Goal: Task Accomplishment & Management: Complete application form

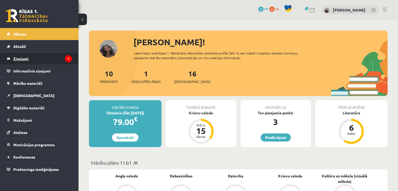
click at [44, 59] on legend "Ziņojumi 1" at bounding box center [42, 59] width 59 height 12
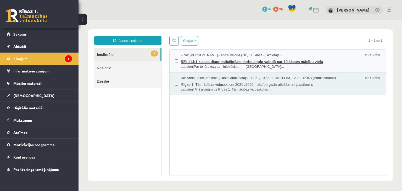
click at [226, 65] on span "Labdien!Par to jāraksta administrācijai.----- Oriģ..." at bounding box center [281, 66] width 200 height 5
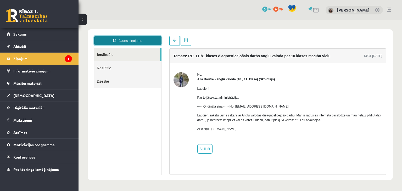
click at [144, 41] on link "Jauns ziņojums" at bounding box center [127, 40] width 67 height 9
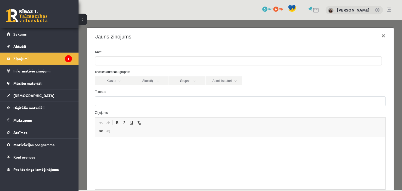
click at [137, 62] on ul at bounding box center [238, 61] width 286 height 8
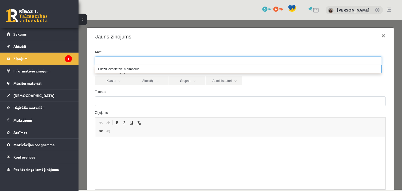
click at [143, 57] on ul at bounding box center [238, 61] width 286 height 8
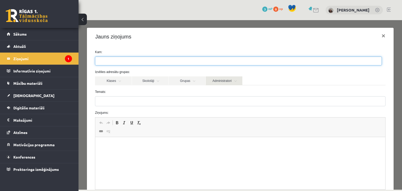
click at [226, 81] on link "Administratori" at bounding box center [224, 80] width 37 height 9
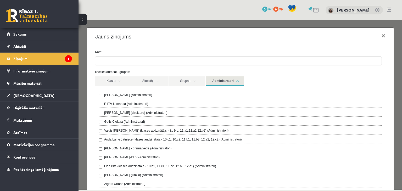
scroll to position [31, 0]
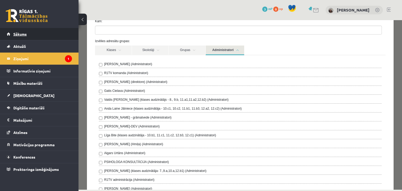
click at [32, 34] on link "Sākums" at bounding box center [39, 34] width 65 height 12
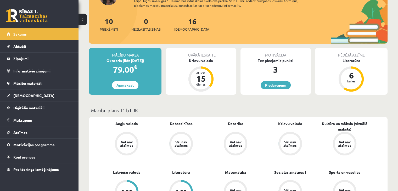
scroll to position [65, 0]
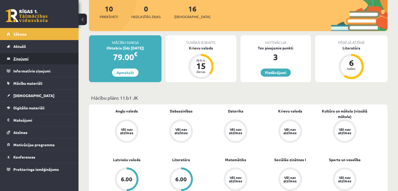
click at [23, 56] on legend "Ziņojumi 0" at bounding box center [42, 59] width 59 height 12
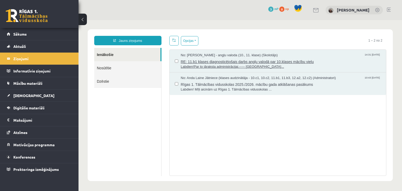
click at [208, 59] on span "RE: 11.b1 klases diagnosticējošais darbs angļu valodā par 10.klases mācību vielu" at bounding box center [281, 61] width 200 height 7
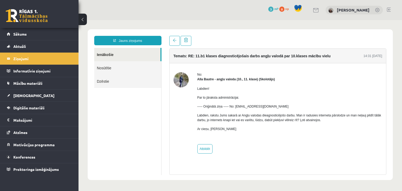
click at [180, 80] on img at bounding box center [181, 79] width 15 height 15
click at [25, 31] on link "Sākums" at bounding box center [39, 34] width 65 height 12
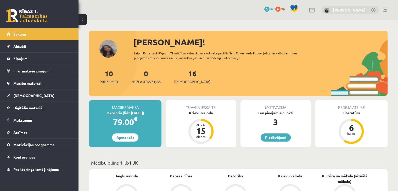
click at [355, 12] on link "[PERSON_NAME]" at bounding box center [349, 9] width 33 height 5
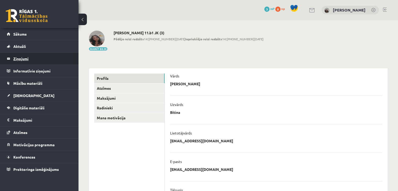
click at [26, 58] on legend "Ziņojumi 0" at bounding box center [42, 59] width 59 height 12
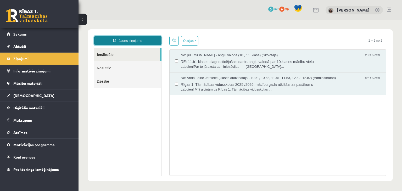
click at [131, 39] on link "Jauns ziņojums" at bounding box center [127, 40] width 67 height 9
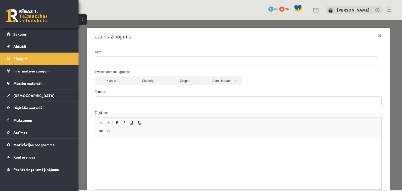
click at [121, 62] on ul at bounding box center [236, 61] width 283 height 8
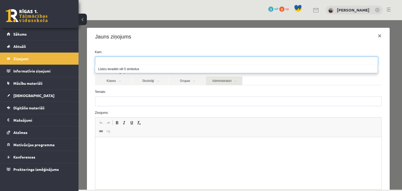
click at [228, 81] on link "Administratori" at bounding box center [224, 80] width 37 height 9
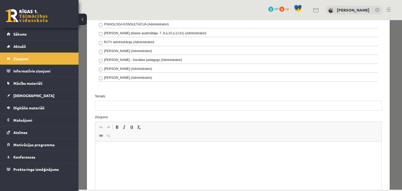
scroll to position [180, 0]
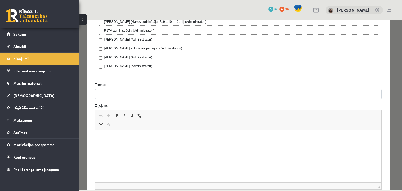
drag, startPoint x: 123, startPoint y: 87, endPoint x: 125, endPoint y: 92, distance: 4.9
click at [123, 87] on div "Temats:" at bounding box center [238, 90] width 295 height 17
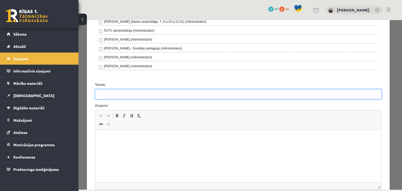
click at [126, 92] on input "Temats:" at bounding box center [238, 94] width 287 height 10
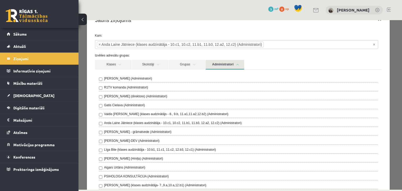
scroll to position [13, 0]
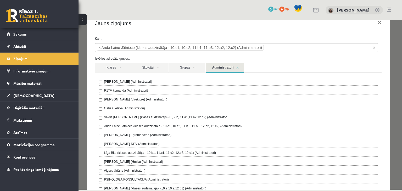
click at [237, 64] on link "Administratori" at bounding box center [225, 68] width 38 height 10
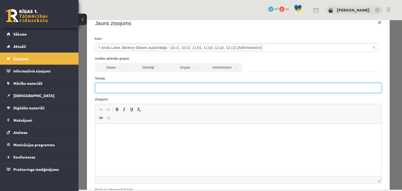
click at [123, 85] on input "Temats:" at bounding box center [238, 88] width 287 height 10
type input "*"
paste input "**********"
type input "**********"
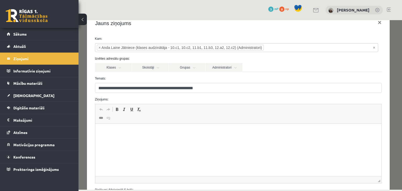
click at [157, 137] on html at bounding box center [238, 132] width 286 height 16
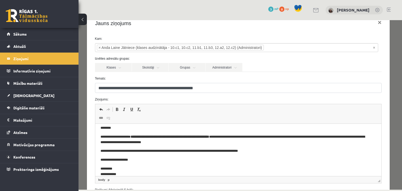
scroll to position [10, 0]
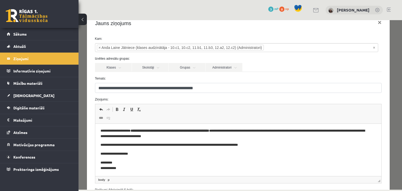
click at [166, 174] on html "**********" at bounding box center [238, 145] width 286 height 62
click at [100, 130] on html "**********" at bounding box center [238, 145] width 286 height 62
drag, startPoint x: 137, startPoint y: 155, endPoint x: 87, endPoint y: 154, distance: 49.2
click at [95, 154] on html "**********" at bounding box center [238, 145] width 286 height 62
click at [99, 159] on html "**********" at bounding box center [238, 145] width 286 height 62
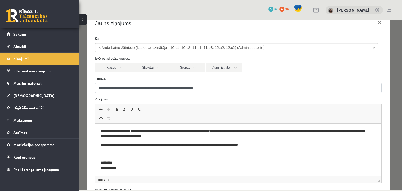
scroll to position [1, 0]
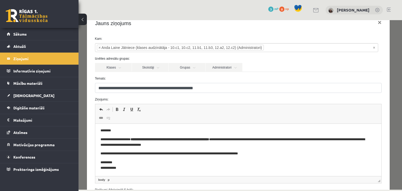
click at [269, 156] on p "**********" at bounding box center [234, 153] width 268 height 5
click at [263, 154] on p "**********" at bounding box center [234, 153] width 268 height 5
click at [124, 141] on p "**********" at bounding box center [234, 142] width 268 height 11
click at [143, 139] on p "**********" at bounding box center [234, 142] width 268 height 11
click at [218, 140] on strong "**********" at bounding box center [179, 139] width 79 height 3
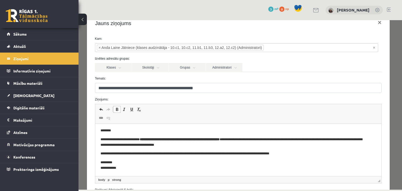
click at [145, 140] on strong "**********" at bounding box center [180, 139] width 80 height 3
click at [142, 139] on p "**********" at bounding box center [234, 142] width 268 height 11
click at [117, 109] on span at bounding box center [117, 109] width 4 height 4
click at [160, 134] on body "**********" at bounding box center [238, 149] width 276 height 43
click at [203, 146] on p "**********" at bounding box center [234, 142] width 268 height 11
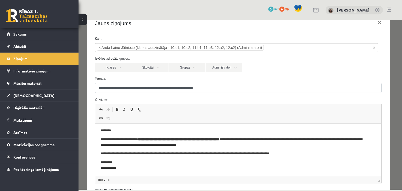
click at [250, 154] on p "**********" at bounding box center [234, 153] width 268 height 5
click at [288, 165] on p "**********" at bounding box center [234, 165] width 268 height 11
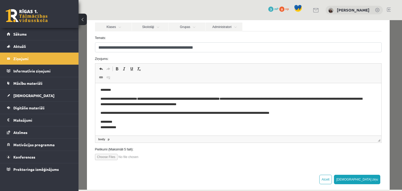
scroll to position [61, 0]
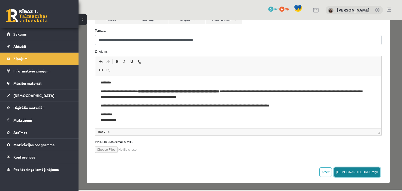
click at [365, 172] on button "Sūtīt ziņu" at bounding box center [357, 172] width 47 height 9
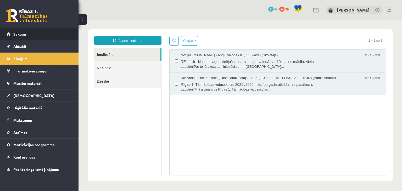
scroll to position [0, 0]
click at [30, 35] on link "Sākums" at bounding box center [39, 34] width 65 height 12
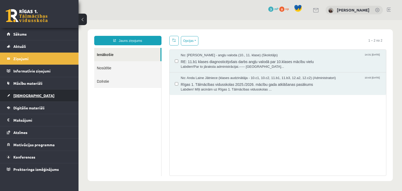
click at [34, 93] on link "[DEMOGRAPHIC_DATA]" at bounding box center [39, 96] width 65 height 12
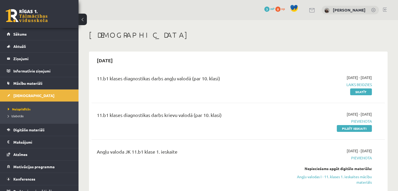
drag, startPoint x: 93, startPoint y: 78, endPoint x: 239, endPoint y: 85, distance: 145.8
click at [239, 85] on div "11.b1 klases diagnostikas darbs angļu valodā (par 10. klasi)" at bounding box center [187, 85] width 189 height 20
copy div "11.b1 klases diagnostikas darbs angļu valodā (par 10. klasi)"
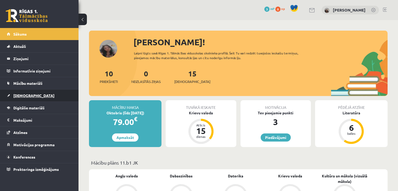
click at [22, 97] on span "[DEMOGRAPHIC_DATA]" at bounding box center [33, 95] width 41 height 5
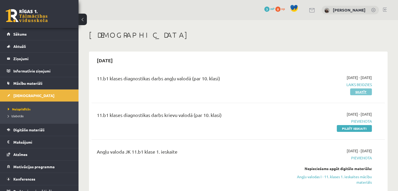
click at [358, 92] on link "Skatīt" at bounding box center [361, 92] width 22 height 7
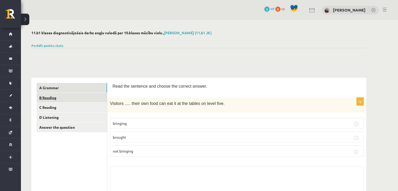
click at [50, 97] on link "B Reading" at bounding box center [72, 98] width 70 height 10
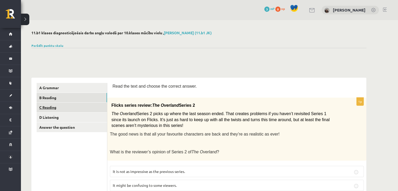
click at [51, 107] on link "C Reading" at bounding box center [72, 108] width 70 height 10
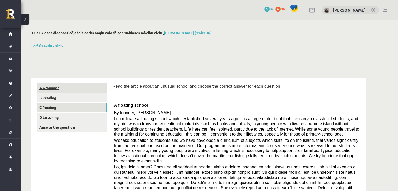
click at [46, 85] on link "A Grammar" at bounding box center [72, 88] width 70 height 10
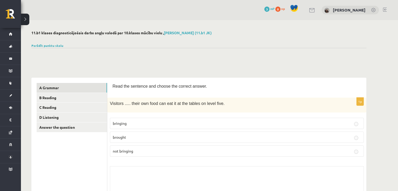
click at [137, 123] on p "bringing" at bounding box center [237, 123] width 248 height 5
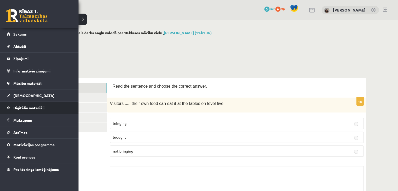
click at [29, 107] on span "Digitālie materiāli" at bounding box center [28, 108] width 31 height 5
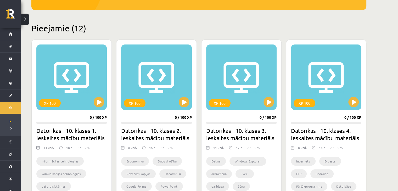
scroll to position [111, 0]
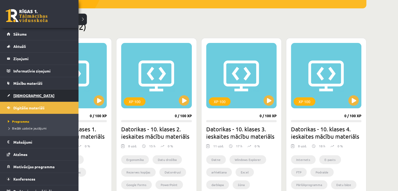
click at [22, 96] on span "[DEMOGRAPHIC_DATA]" at bounding box center [33, 95] width 41 height 5
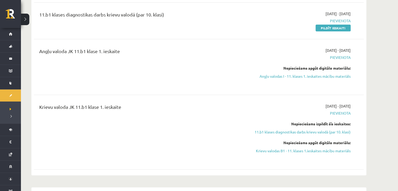
scroll to position [52, 0]
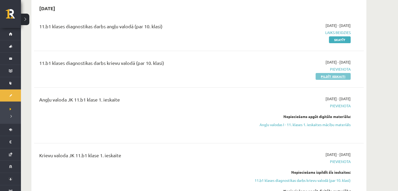
click at [334, 76] on link "Pildīt ieskaiti" at bounding box center [333, 76] width 35 height 7
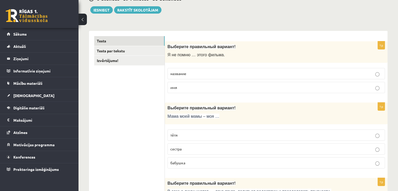
scroll to position [54, 0]
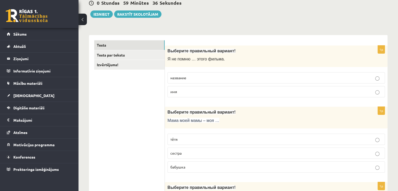
click at [197, 167] on p "бабушка" at bounding box center [276, 166] width 212 height 5
click at [194, 78] on p "название" at bounding box center [276, 77] width 212 height 5
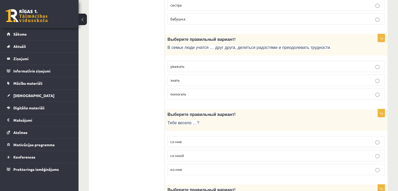
scroll to position [195, 0]
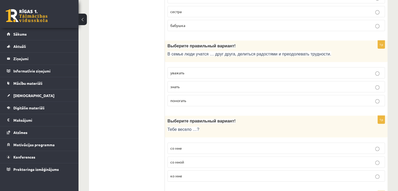
click at [81, 18] on button at bounding box center [83, 20] width 8 height 12
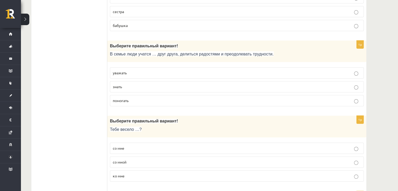
click at [281, 74] on p "уважать" at bounding box center [237, 72] width 248 height 5
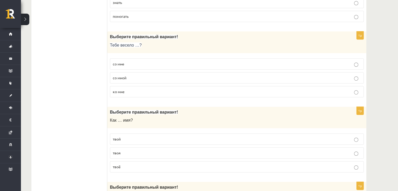
scroll to position [282, 0]
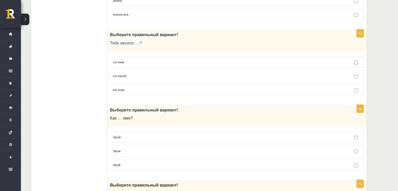
click at [147, 76] on p "со мной" at bounding box center [237, 75] width 248 height 5
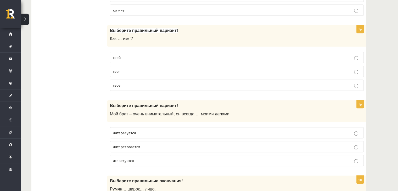
scroll to position [366, 0]
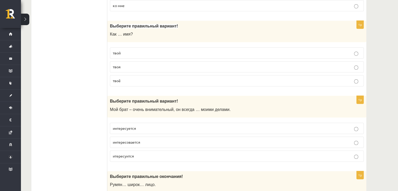
click at [131, 64] on p "твоя" at bounding box center [237, 66] width 248 height 5
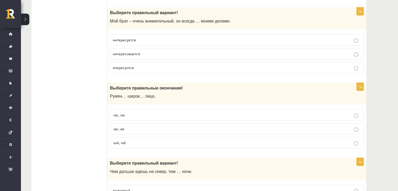
scroll to position [459, 0]
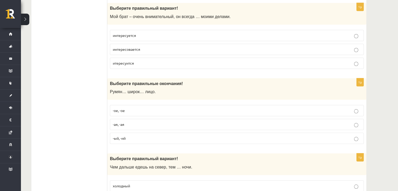
click at [250, 34] on p "интересуется" at bounding box center [237, 35] width 248 height 5
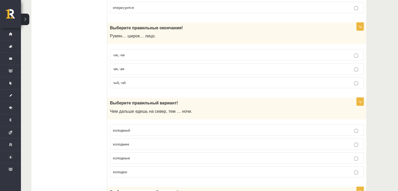
scroll to position [526, 0]
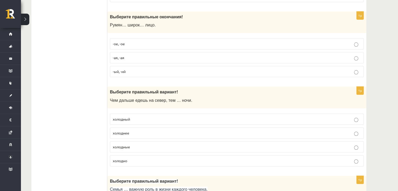
click at [356, 59] on label "-ая, -ая" at bounding box center [237, 57] width 254 height 11
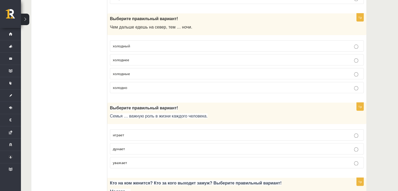
scroll to position [603, 0]
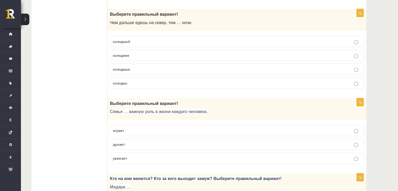
click at [360, 67] on p "холодные" at bounding box center [237, 69] width 248 height 5
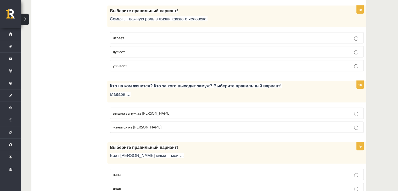
scroll to position [687, 0]
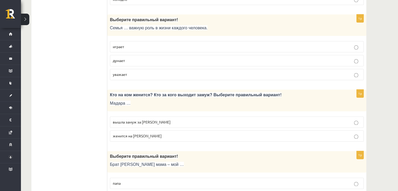
click at [358, 45] on p "играет" at bounding box center [237, 46] width 248 height 5
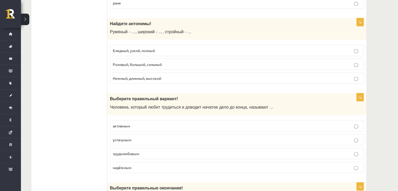
scroll to position [973, 0]
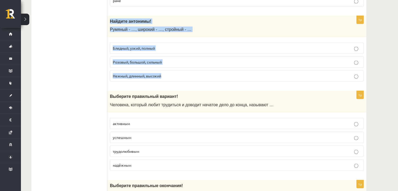
drag, startPoint x: 107, startPoint y: 15, endPoint x: 179, endPoint y: 70, distance: 90.6
click at [179, 70] on div "1p Найдите антонимы! Румяный - …, широкий - …, стройный - … Бледный, узкий, пол…" at bounding box center [236, 51] width 259 height 70
copy div "Найдите антонимы! Румяный - …, широкий - …, стройный - … Бледный, узкий, полный…"
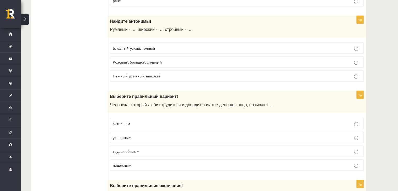
click at [78, 39] on ul "Tests Tests par tekstu Izvērtējums!" at bounding box center [72, 10] width 71 height 1779
click at [148, 46] on span "Бледный, узкий, полный" at bounding box center [134, 48] width 42 height 5
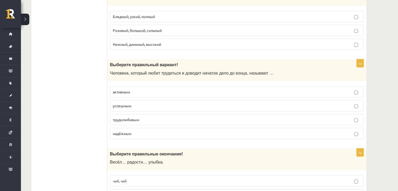
scroll to position [1007, 0]
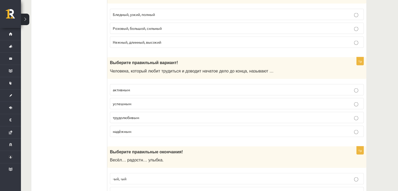
click at [139, 115] on span "трудолюбивым" at bounding box center [126, 117] width 26 height 5
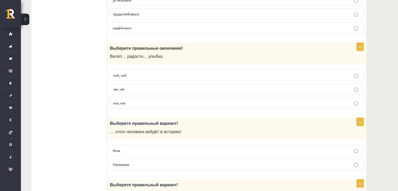
scroll to position [1128, 0]
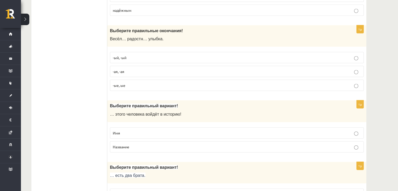
drag, startPoint x: 102, startPoint y: 25, endPoint x: 170, endPoint y: 137, distance: 131.4
copy div "Izvērtējums! 1p Выберите правильный вариант! Я не помню … этого фильма. названи…"
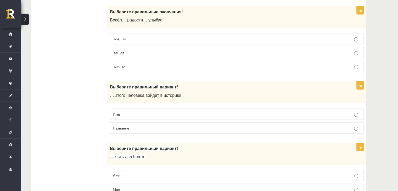
scroll to position [1145, 0]
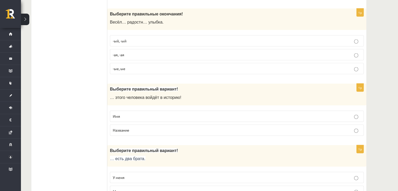
click at [126, 52] on p "-ая, -ая" at bounding box center [237, 54] width 248 height 5
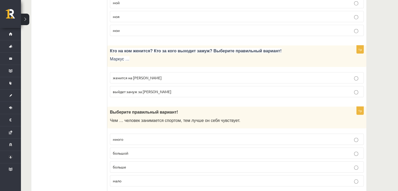
scroll to position [1399, 0]
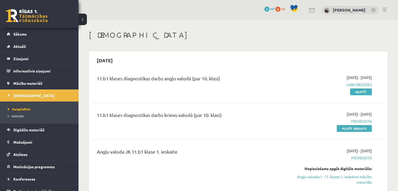
scroll to position [52, 0]
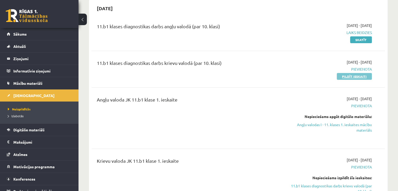
click at [355, 74] on link "Pildīt ieskaiti" at bounding box center [354, 76] width 35 height 7
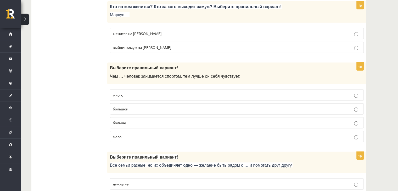
scroll to position [1409, 0]
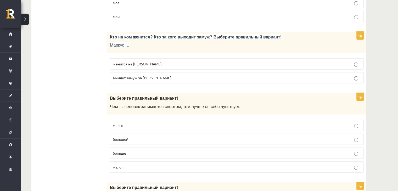
click at [171, 75] on p "выйдет замуж за [PERSON_NAME]" at bounding box center [237, 77] width 248 height 5
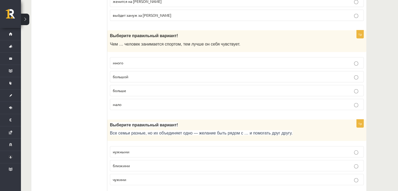
scroll to position [1473, 0]
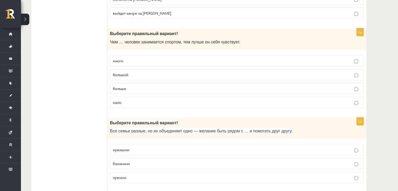
click at [174, 86] on p "больше" at bounding box center [237, 88] width 248 height 5
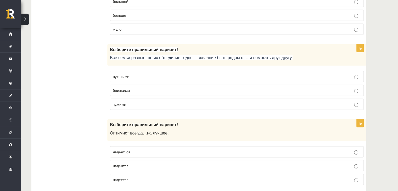
scroll to position [1560, 0]
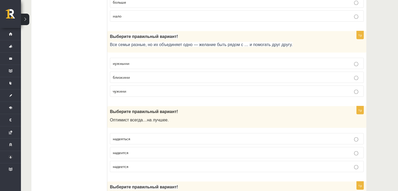
click at [131, 75] on p "близкими" at bounding box center [237, 77] width 248 height 5
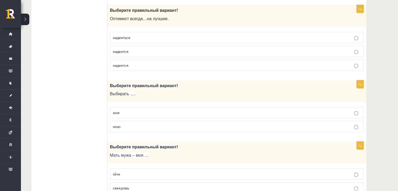
scroll to position [1650, 0]
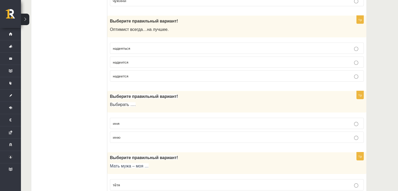
click at [156, 73] on p "надеется" at bounding box center [237, 75] width 248 height 5
click at [149, 118] on label "имя" at bounding box center [237, 123] width 254 height 11
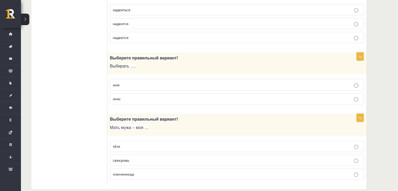
scroll to position [1689, 0]
click at [219, 157] on p "свекровь" at bounding box center [237, 159] width 248 height 5
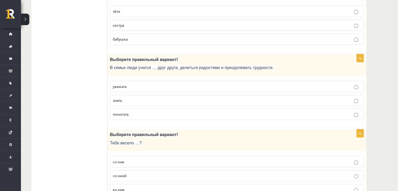
scroll to position [0, 0]
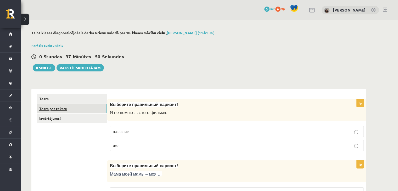
click at [52, 109] on link "Tests par tekstu" at bounding box center [72, 109] width 70 height 10
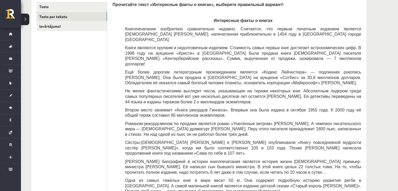
scroll to position [94, 0]
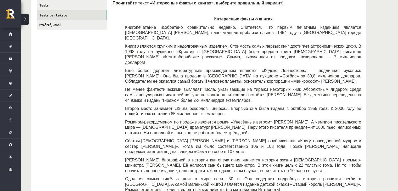
drag, startPoint x: 400, startPoint y: 69, endPoint x: 385, endPoint y: 58, distance: 18.9
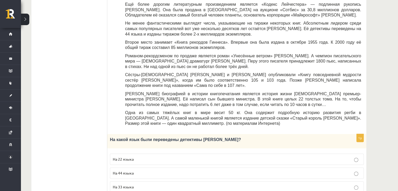
scroll to position [171, 0]
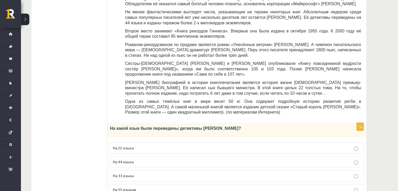
click at [352, 159] on p "На 44 языка" at bounding box center [237, 161] width 248 height 5
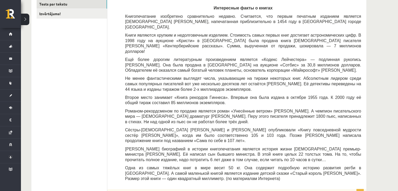
scroll to position [102, 0]
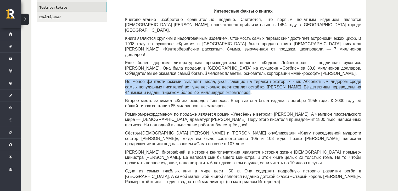
drag, startPoint x: 115, startPoint y: 70, endPoint x: 238, endPoint y: 79, distance: 123.1
click at [238, 79] on div "Прочитайте текст «Интересные факты о книгах», выберите правильный вариант! Инте…" at bounding box center [237, 89] width 249 height 195
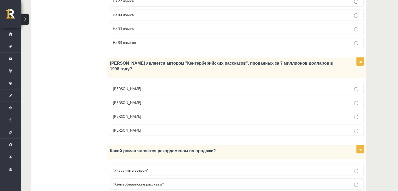
scroll to position [316, 0]
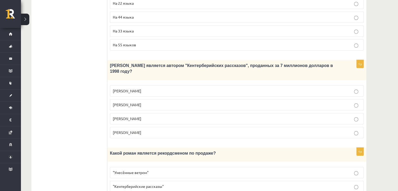
click at [359, 116] on p "Джефри Чосер" at bounding box center [237, 118] width 248 height 5
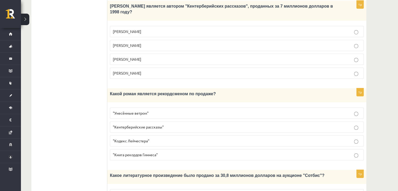
scroll to position [383, 0]
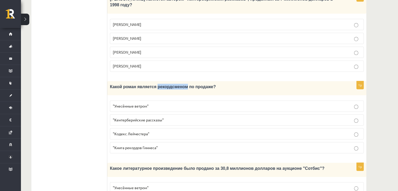
drag, startPoint x: 152, startPoint y: 63, endPoint x: 179, endPoint y: 66, distance: 27.4
click at [179, 84] on p "Какой роман является рекордсменом по продаже?" at bounding box center [224, 87] width 228 height 6
copy span "рекордсменом"
click at [357, 103] on p ""Унесённые ветром"" at bounding box center [237, 105] width 248 height 5
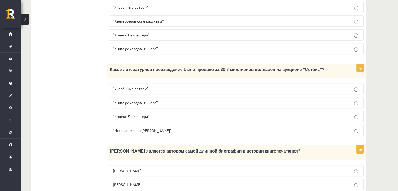
scroll to position [487, 0]
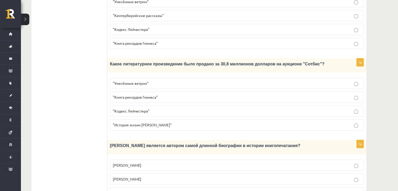
click at [150, 108] on p ""Кодекс Лейчестера"" at bounding box center [237, 110] width 248 height 5
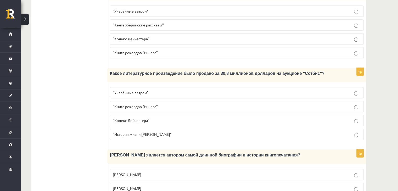
scroll to position [504, 0]
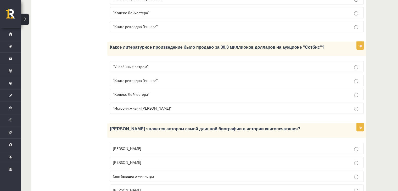
click at [218, 187] on p "Агата Кристи" at bounding box center [237, 189] width 248 height 5
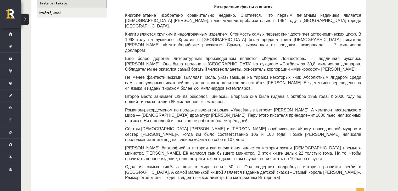
scroll to position [69, 0]
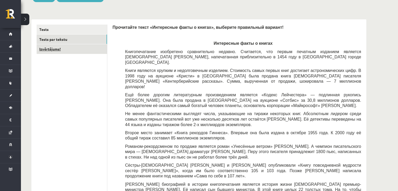
click at [63, 49] on link "Izvērtējums!" at bounding box center [72, 49] width 70 height 10
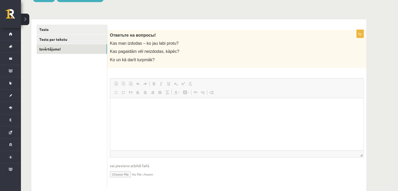
scroll to position [0, 0]
click at [147, 112] on html at bounding box center [236, 106] width 253 height 16
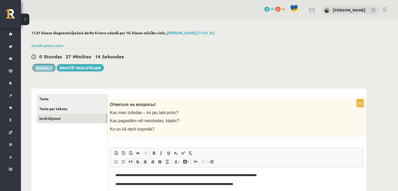
click at [45, 69] on button "Iesniegt" at bounding box center [44, 67] width 23 height 7
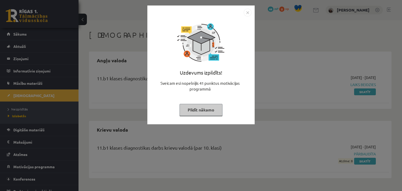
click at [249, 11] on img "Close" at bounding box center [248, 13] width 8 height 8
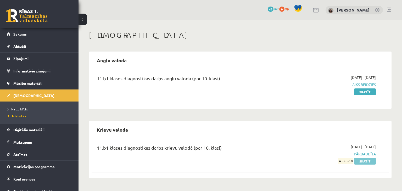
click at [371, 162] on link "Skatīt" at bounding box center [365, 161] width 22 height 7
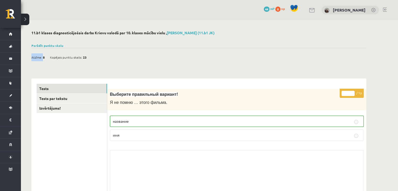
drag, startPoint x: 43, startPoint y: 57, endPoint x: 46, endPoint y: 58, distance: 3.4
click at [46, 58] on div "Atzīme: 8 Kopējais punktu skaits: 23" at bounding box center [61, 57] width 60 height 8
drag, startPoint x: 86, startPoint y: 57, endPoint x: 83, endPoint y: 57, distance: 3.7
click at [83, 57] on div "Atzīme: 8 Kopējais punktu skaits: 23" at bounding box center [61, 57] width 60 height 8
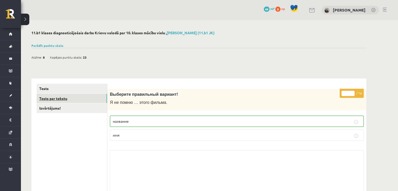
click at [72, 99] on link "Tests par tekstu" at bounding box center [72, 99] width 70 height 10
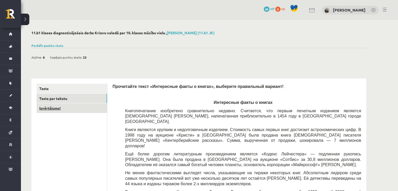
click at [66, 112] on link "Izvērtējums!" at bounding box center [72, 108] width 70 height 10
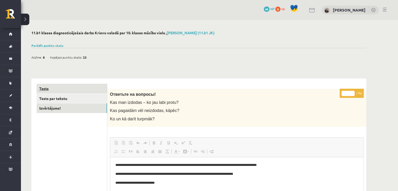
click at [48, 91] on link "Tests" at bounding box center [72, 89] width 70 height 10
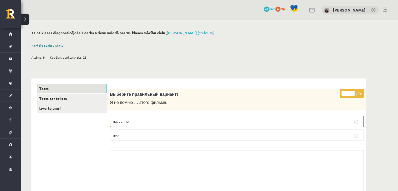
click at [51, 44] on link "Parādīt punktu skalu" at bounding box center [47, 45] width 32 height 4
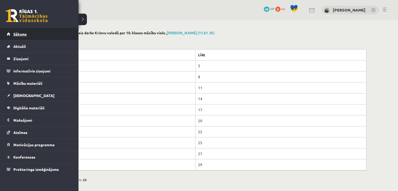
click at [16, 34] on span "Sākums" at bounding box center [19, 34] width 13 height 5
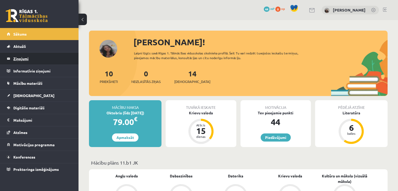
click at [33, 61] on legend "Ziņojumi 0" at bounding box center [42, 59] width 59 height 12
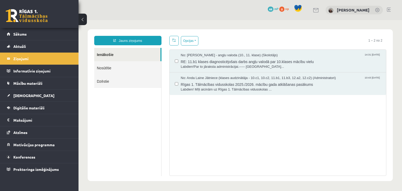
click at [109, 68] on link "Nosūtītie" at bounding box center [127, 67] width 67 height 13
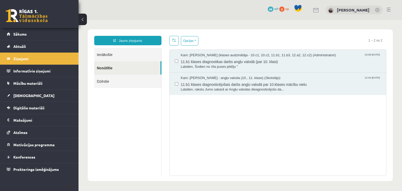
click at [124, 57] on link "Ienākošie" at bounding box center [127, 54] width 67 height 13
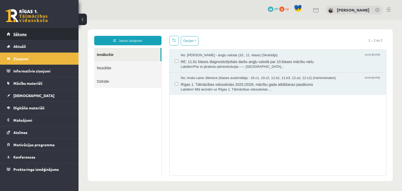
click at [34, 31] on link "Sākums" at bounding box center [39, 34] width 65 height 12
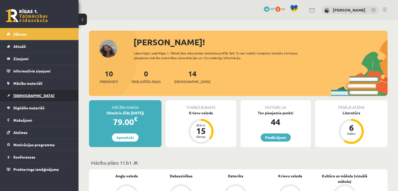
click at [29, 95] on link "[DEMOGRAPHIC_DATA]" at bounding box center [39, 96] width 65 height 12
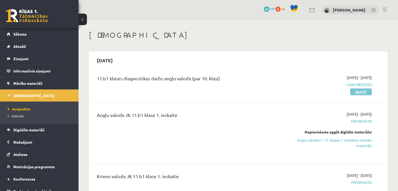
click at [367, 91] on link "Skatīt" at bounding box center [361, 92] width 22 height 7
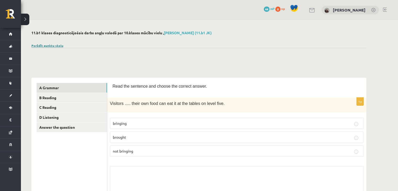
click at [54, 45] on link "Parādīt punktu skalu" at bounding box center [47, 45] width 32 height 4
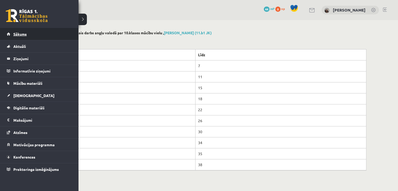
click at [18, 35] on span "Sākums" at bounding box center [19, 34] width 13 height 5
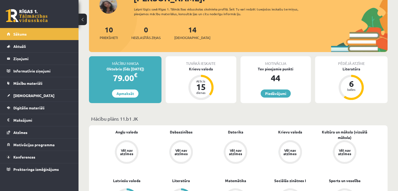
scroll to position [51, 0]
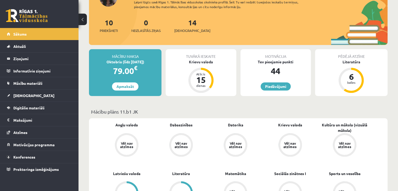
click at [84, 22] on button at bounding box center [83, 20] width 8 height 12
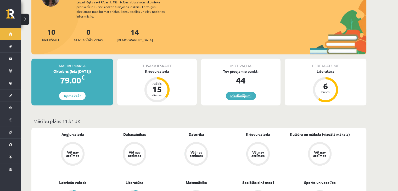
click at [236, 92] on link "Piedāvājumi" at bounding box center [241, 96] width 30 height 8
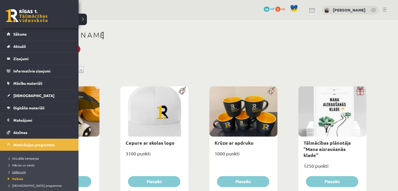
click at [22, 173] on link "Uzdevumi" at bounding box center [40, 172] width 67 height 5
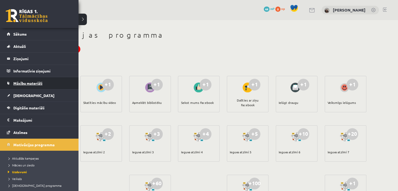
click at [35, 84] on span "Mācību materiāli" at bounding box center [27, 83] width 29 height 5
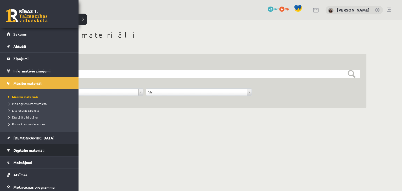
click at [33, 152] on span "Digitālie materiāli" at bounding box center [28, 150] width 31 height 5
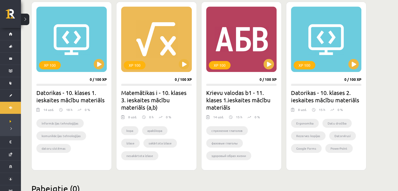
scroll to position [486, 0]
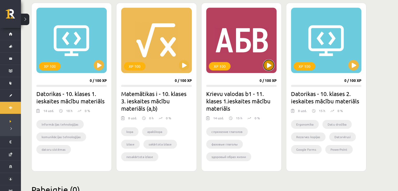
click at [268, 65] on button at bounding box center [269, 65] width 10 height 10
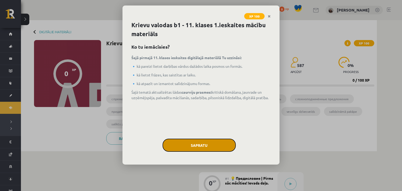
click at [208, 147] on button "Sapratu" at bounding box center [199, 145] width 73 height 13
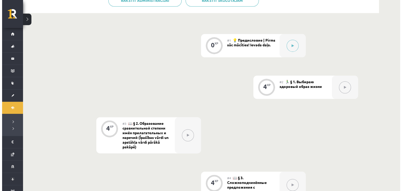
scroll to position [140, 0]
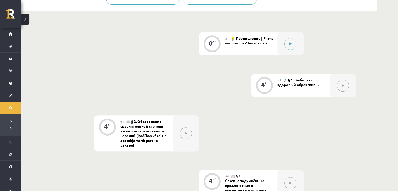
click at [288, 45] on button at bounding box center [291, 44] width 12 height 12
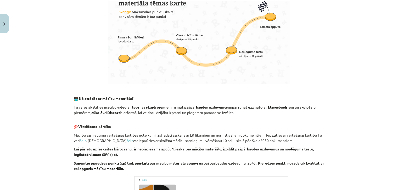
scroll to position [0, 0]
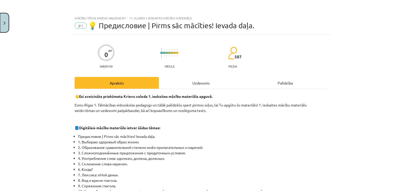
click at [5, 21] on img "Close" at bounding box center [4, 22] width 2 height 3
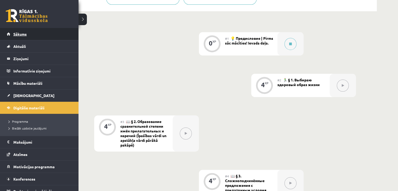
click at [10, 34] on link "Sākums" at bounding box center [39, 34] width 65 height 12
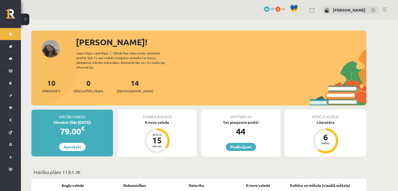
click at [27, 17] on button at bounding box center [25, 20] width 8 height 12
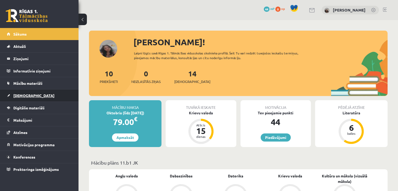
click at [32, 92] on link "[DEMOGRAPHIC_DATA]" at bounding box center [39, 96] width 65 height 12
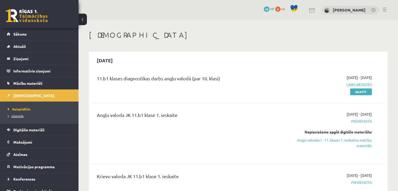
click at [13, 118] on link "Izlabotās" at bounding box center [40, 116] width 65 height 5
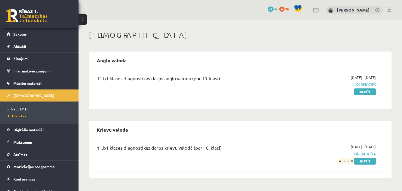
click at [84, 19] on button at bounding box center [83, 20] width 8 height 12
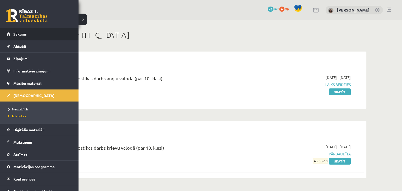
click at [31, 39] on link "Sākums" at bounding box center [39, 34] width 65 height 12
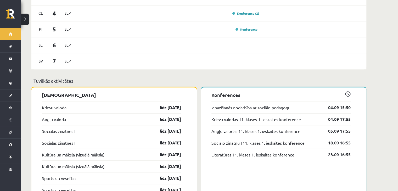
scroll to position [362, 0]
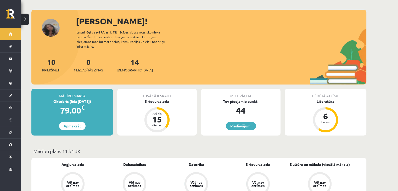
scroll to position [0, 0]
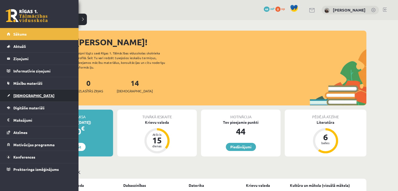
click at [19, 95] on span "[DEMOGRAPHIC_DATA]" at bounding box center [33, 95] width 41 height 5
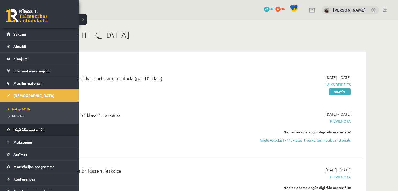
click at [31, 128] on span "Digitālie materiāli" at bounding box center [28, 130] width 31 height 5
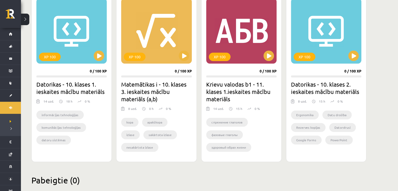
scroll to position [506, 0]
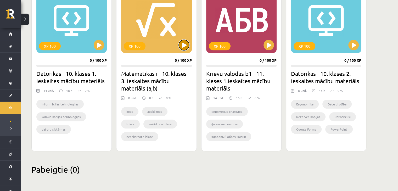
click at [185, 45] on button at bounding box center [184, 45] width 10 height 10
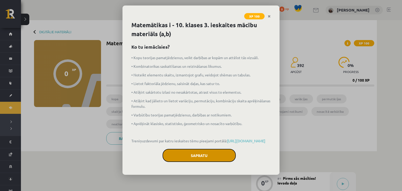
click at [212, 162] on button "Sapratu" at bounding box center [199, 155] width 73 height 13
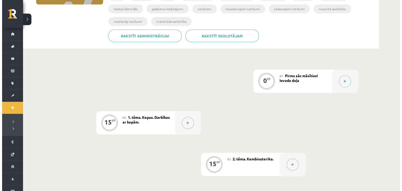
scroll to position [105, 0]
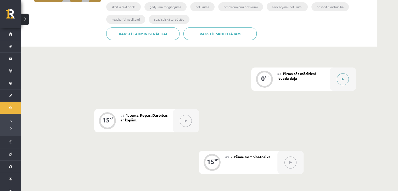
click at [340, 78] on button at bounding box center [343, 79] width 12 height 12
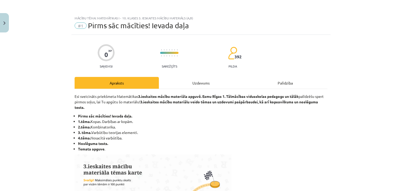
click at [207, 80] on div "Uzdevums" at bounding box center [201, 83] width 84 height 12
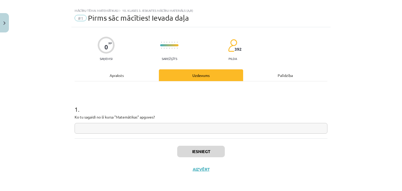
click at [110, 75] on div "Apraksts" at bounding box center [117, 75] width 84 height 12
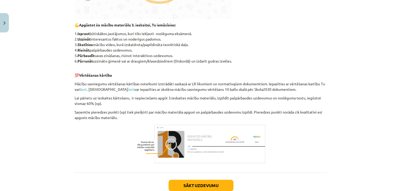
scroll to position [258, 0]
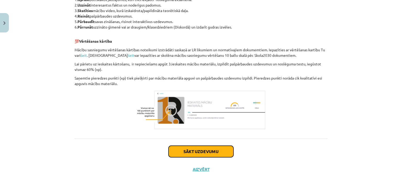
click at [192, 150] on button "Sākt uzdevumu" at bounding box center [201, 152] width 65 height 12
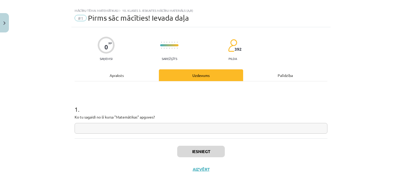
click at [131, 132] on input "text" at bounding box center [201, 128] width 253 height 11
click at [112, 78] on div "Apraksts" at bounding box center [117, 75] width 84 height 12
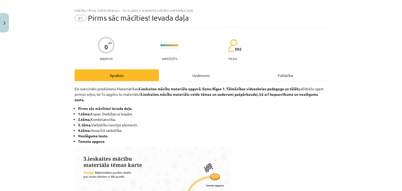
click at [208, 76] on div "Uzdevums" at bounding box center [201, 75] width 84 height 12
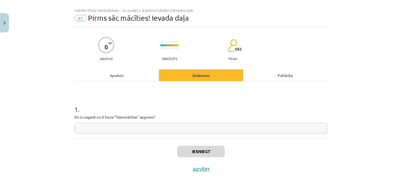
click at [171, 128] on input "text" at bounding box center [201, 128] width 253 height 11
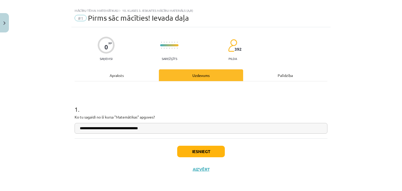
drag, startPoint x: 105, startPoint y: 129, endPoint x: 102, endPoint y: 129, distance: 3.4
click at [102, 129] on input "**********" at bounding box center [201, 128] width 253 height 11
click at [163, 128] on input "**********" at bounding box center [201, 128] width 253 height 11
type input "**********"
click at [207, 152] on button "Iesniegt" at bounding box center [201, 152] width 48 height 12
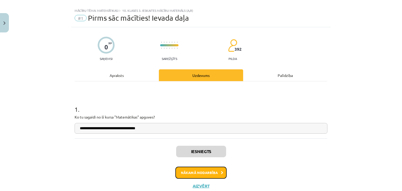
click at [213, 175] on button "Nākamā nodarbība" at bounding box center [200, 173] width 51 height 12
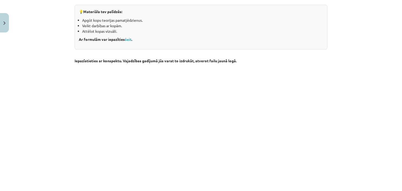
scroll to position [79, 0]
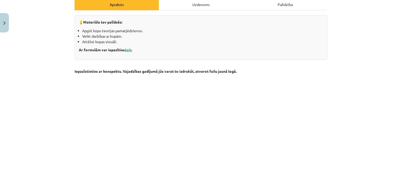
click at [129, 48] on link "šeit" at bounding box center [128, 49] width 7 height 5
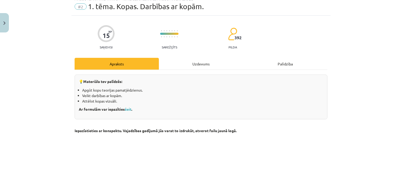
scroll to position [0, 0]
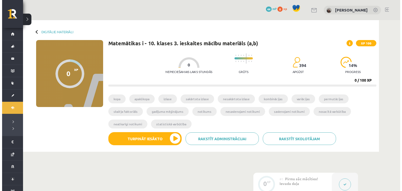
scroll to position [105, 0]
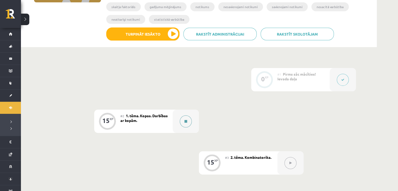
click at [182, 119] on button at bounding box center [186, 121] width 12 height 12
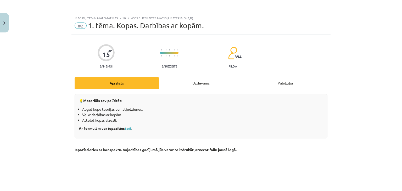
click at [283, 81] on div "Palīdzība" at bounding box center [285, 83] width 84 height 12
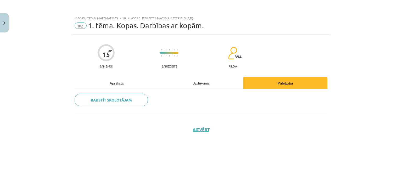
click at [200, 84] on div "Uzdevums" at bounding box center [201, 83] width 84 height 12
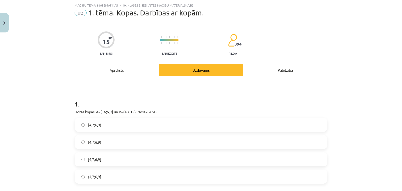
click at [108, 72] on div "Apraksts" at bounding box center [117, 70] width 84 height 12
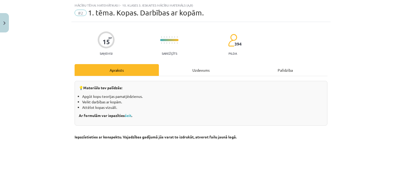
scroll to position [13, 0]
